Goal: Check status

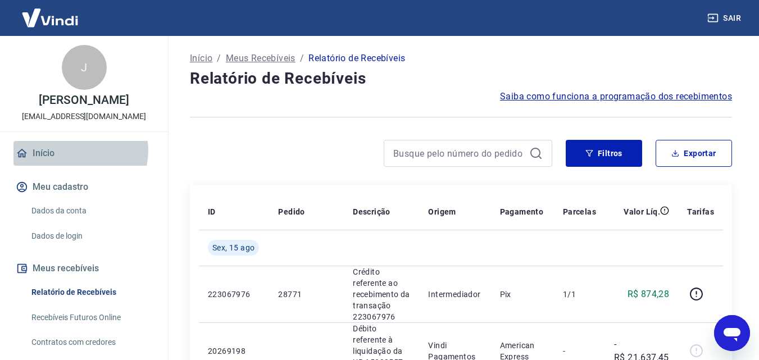
click at [79, 151] on link "Início" at bounding box center [83, 153] width 141 height 25
